Goal: Task Accomplishment & Management: Complete application form

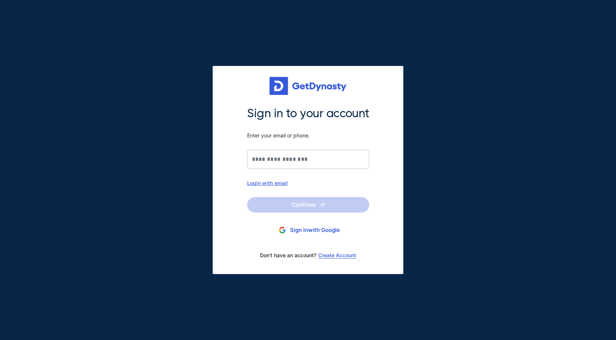
click at [306, 231] on button "Sign in with Google" at bounding box center [308, 231] width 122 height 14
click at [273, 162] on input "Sign in to your account Enter your email or phone." at bounding box center [308, 159] width 122 height 19
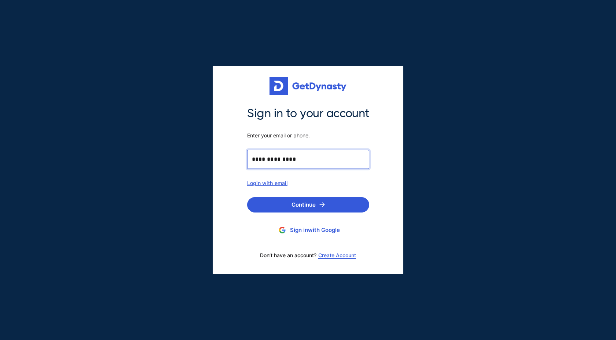
type input "**********"
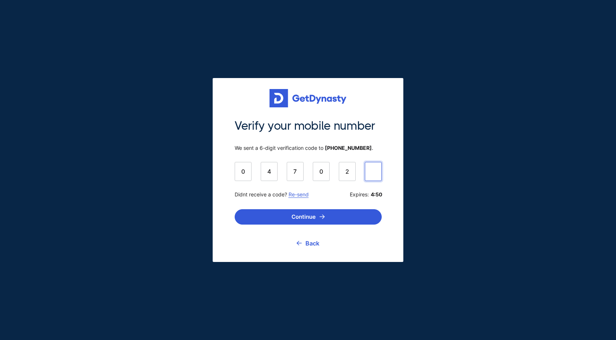
type input "******"
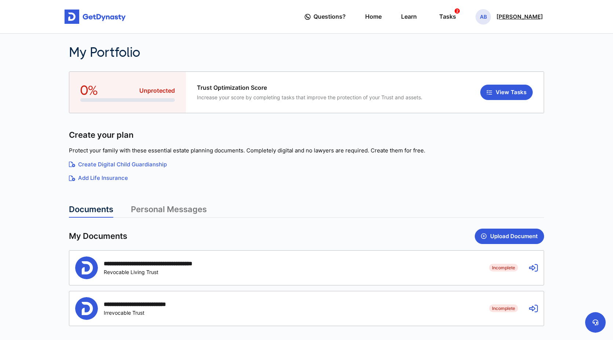
click at [476, 15] on span "AB" at bounding box center [483, 16] width 15 height 15
click at [471, 43] on link "Profile" at bounding box center [484, 42] width 58 height 19
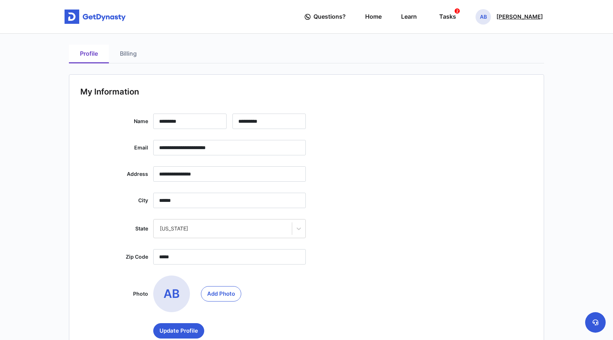
click at [514, 19] on p "[PERSON_NAME]" at bounding box center [520, 17] width 47 height 6
click at [459, 41] on link "Profile" at bounding box center [484, 42] width 58 height 19
click at [128, 56] on link "Billing" at bounding box center [128, 54] width 39 height 19
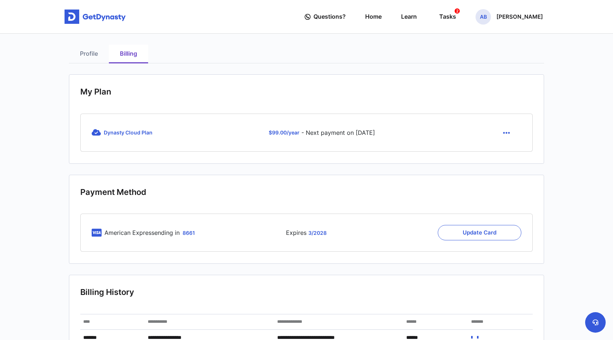
click at [503, 135] on button "button" at bounding box center [507, 132] width 30 height 15
click at [505, 154] on link "Cancel" at bounding box center [507, 151] width 31 height 12
click at [508, 134] on icon "button" at bounding box center [506, 133] width 7 height 8
click at [507, 150] on link "Cancel" at bounding box center [507, 151] width 31 height 12
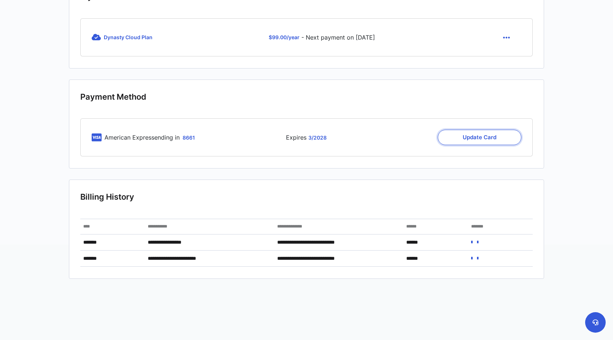
click at [492, 141] on button "Update Card" at bounding box center [480, 137] width 84 height 15
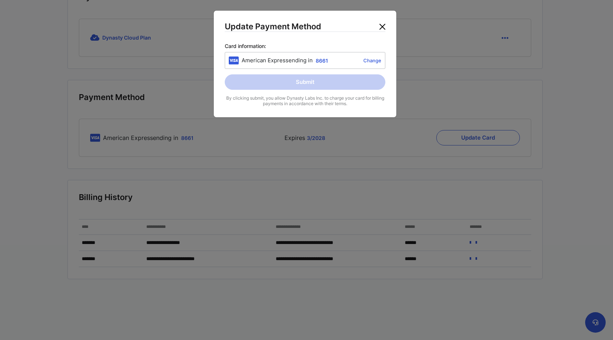
click at [384, 26] on button "Close" at bounding box center [383, 27] width 12 height 12
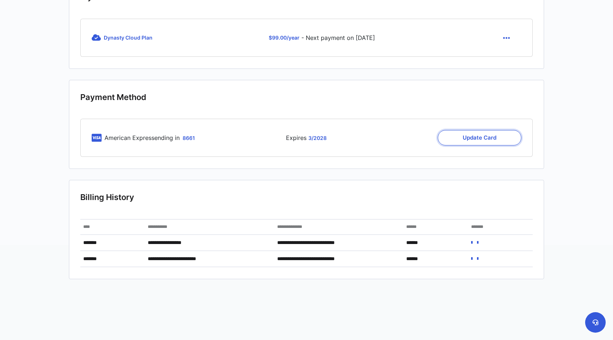
scroll to position [0, 0]
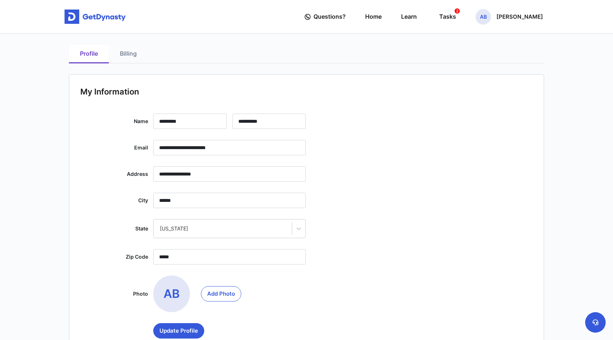
click at [124, 51] on link "Billing" at bounding box center [128, 54] width 39 height 19
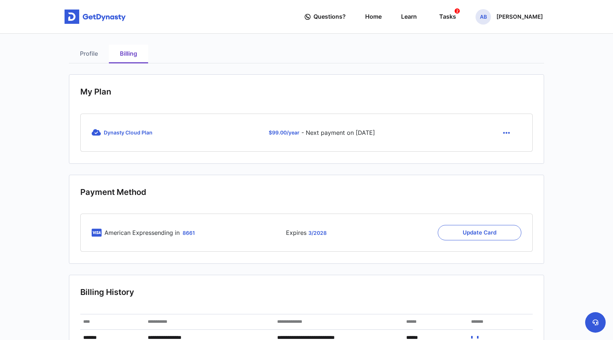
click at [511, 132] on button "button" at bounding box center [507, 132] width 30 height 15
click at [504, 150] on link "Cancel" at bounding box center [507, 151] width 31 height 12
click at [597, 326] on button at bounding box center [595, 323] width 21 height 21
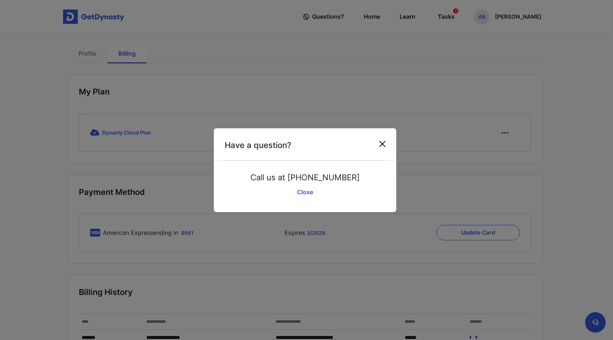
click at [383, 145] on button "Close" at bounding box center [383, 144] width 12 height 12
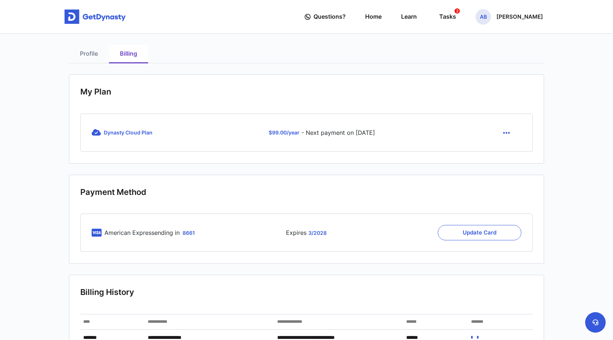
click at [508, 132] on icon "button" at bounding box center [506, 133] width 7 height 8
click at [507, 145] on link "Cancel" at bounding box center [507, 151] width 31 height 12
click at [508, 131] on icon "button" at bounding box center [506, 133] width 7 height 8
click at [507, 152] on link "Cancel" at bounding box center [507, 151] width 31 height 12
click at [507, 134] on icon "button" at bounding box center [506, 133] width 7 height 8
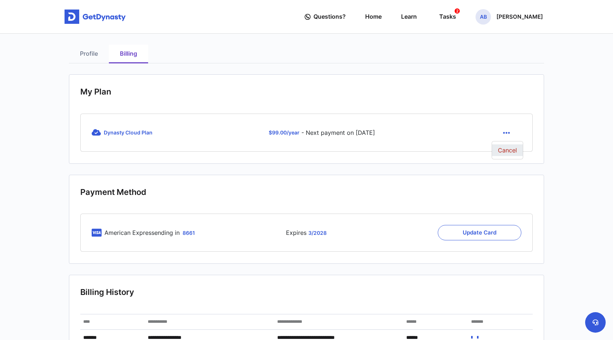
click at [507, 150] on link "Cancel" at bounding box center [507, 151] width 31 height 12
click at [127, 132] on span "Dynasty Cloud Plan" at bounding box center [128, 132] width 49 height 6
click at [277, 133] on span "$ 99.00 /year" at bounding box center [284, 132] width 31 height 6
click at [365, 16] on link "Home" at bounding box center [373, 16] width 17 height 21
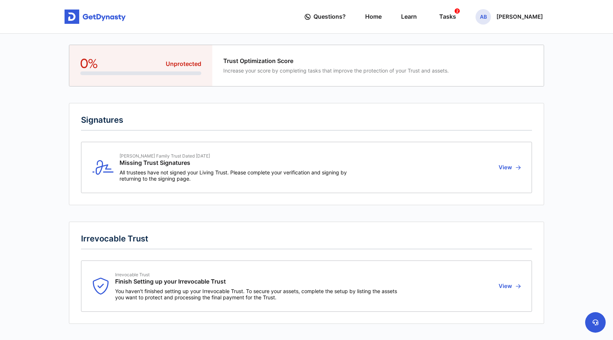
scroll to position [45, 0]
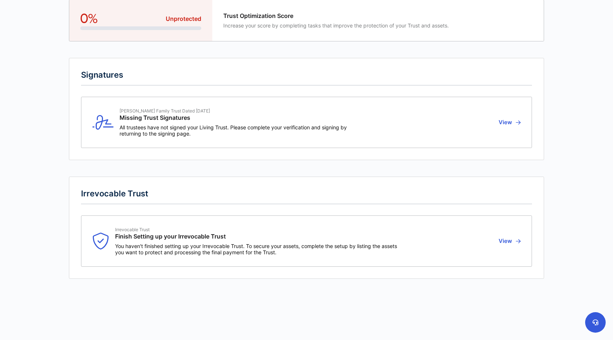
click at [514, 120] on button "View" at bounding box center [509, 122] width 24 height 29
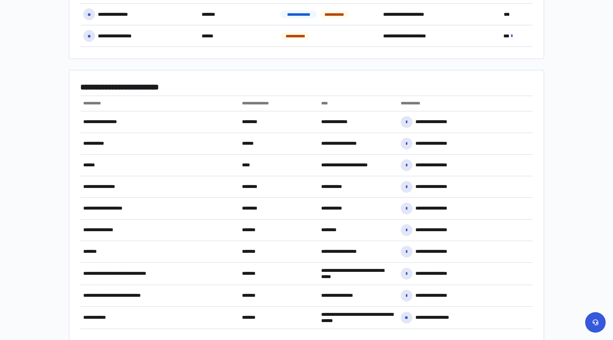
scroll to position [369, 0]
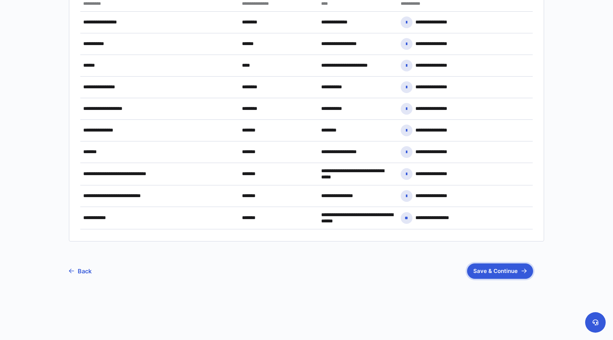
click at [492, 270] on button "Save & Continue" at bounding box center [500, 271] width 66 height 15
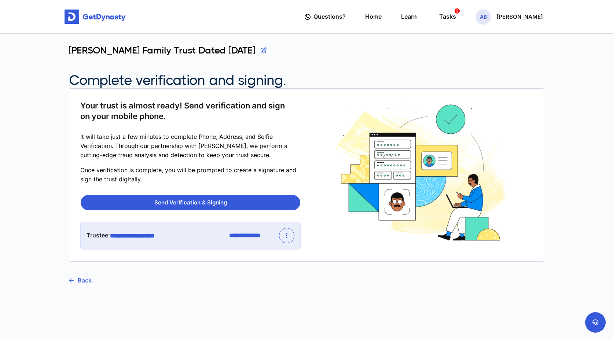
click at [80, 283] on link "Back" at bounding box center [80, 280] width 23 height 18
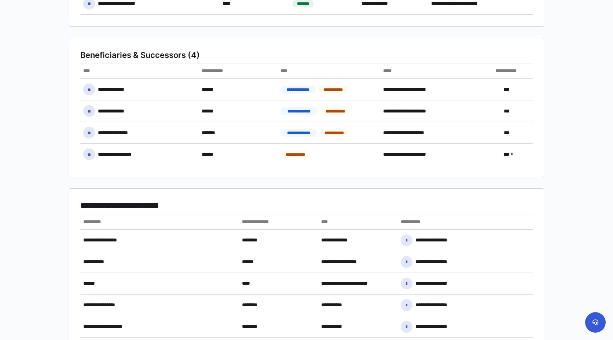
scroll to position [369, 0]
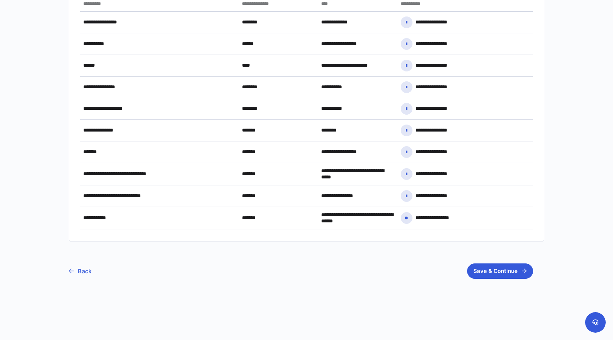
click at [91, 272] on link "Back" at bounding box center [80, 271] width 23 height 18
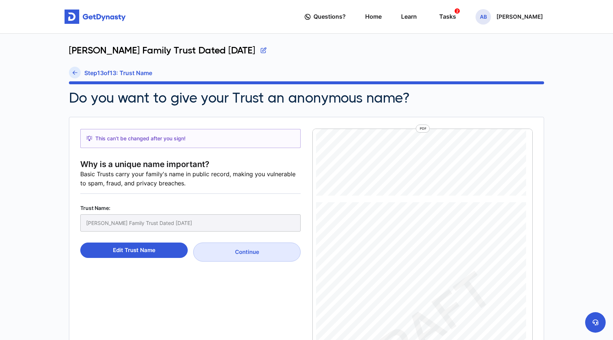
scroll to position [10375, 0]
click at [439, 21] on div "Tasks 2" at bounding box center [447, 17] width 17 height 14
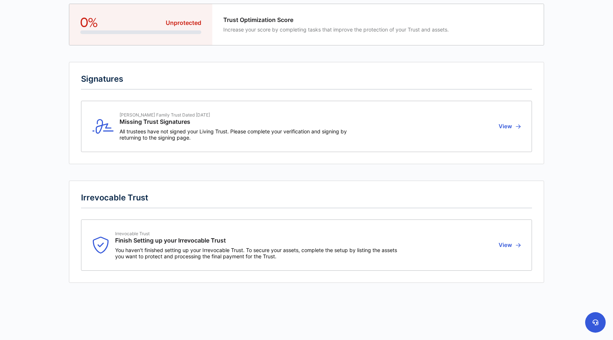
scroll to position [45, 0]
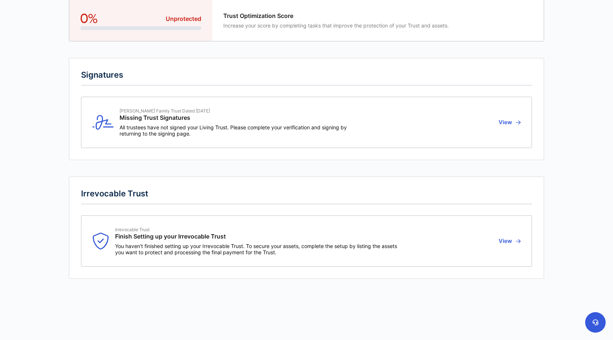
click at [193, 246] on span "You haven't finished setting up your Irrevocable Trust. To secure your assets, …" at bounding box center [256, 249] width 283 height 12
click at [515, 243] on button "View" at bounding box center [509, 241] width 24 height 29
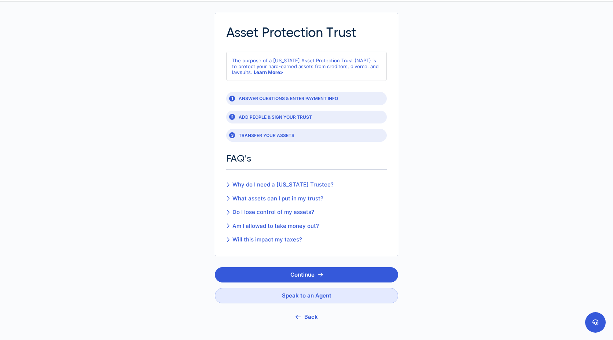
scroll to position [32, 0]
click at [313, 316] on button "Back" at bounding box center [306, 317] width 183 height 16
